Goal: Task Accomplishment & Management: Manage account settings

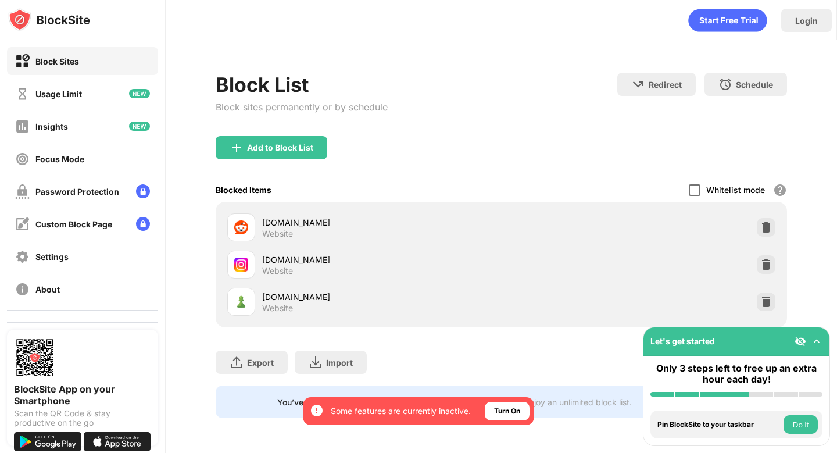
click at [692, 187] on div at bounding box center [694, 190] width 12 height 12
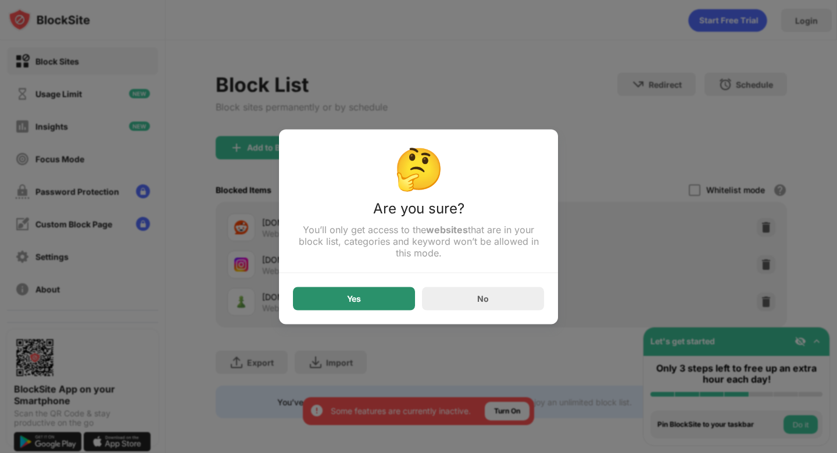
click at [340, 306] on div "Yes" at bounding box center [354, 297] width 122 height 23
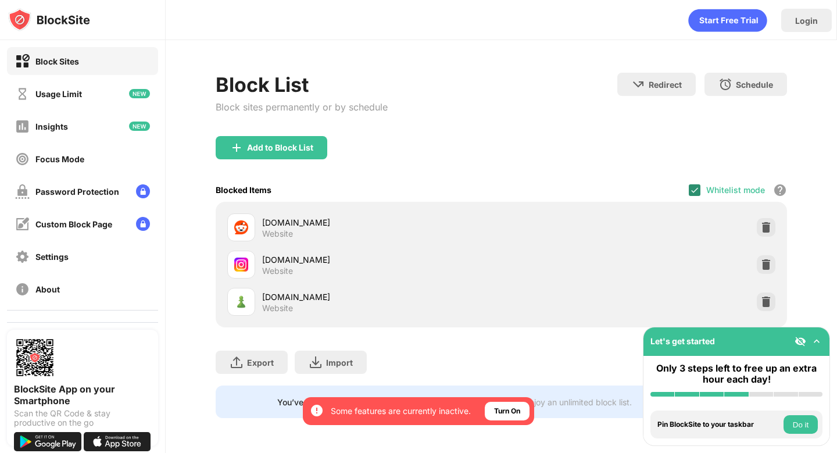
click at [695, 188] on img at bounding box center [694, 189] width 9 height 9
